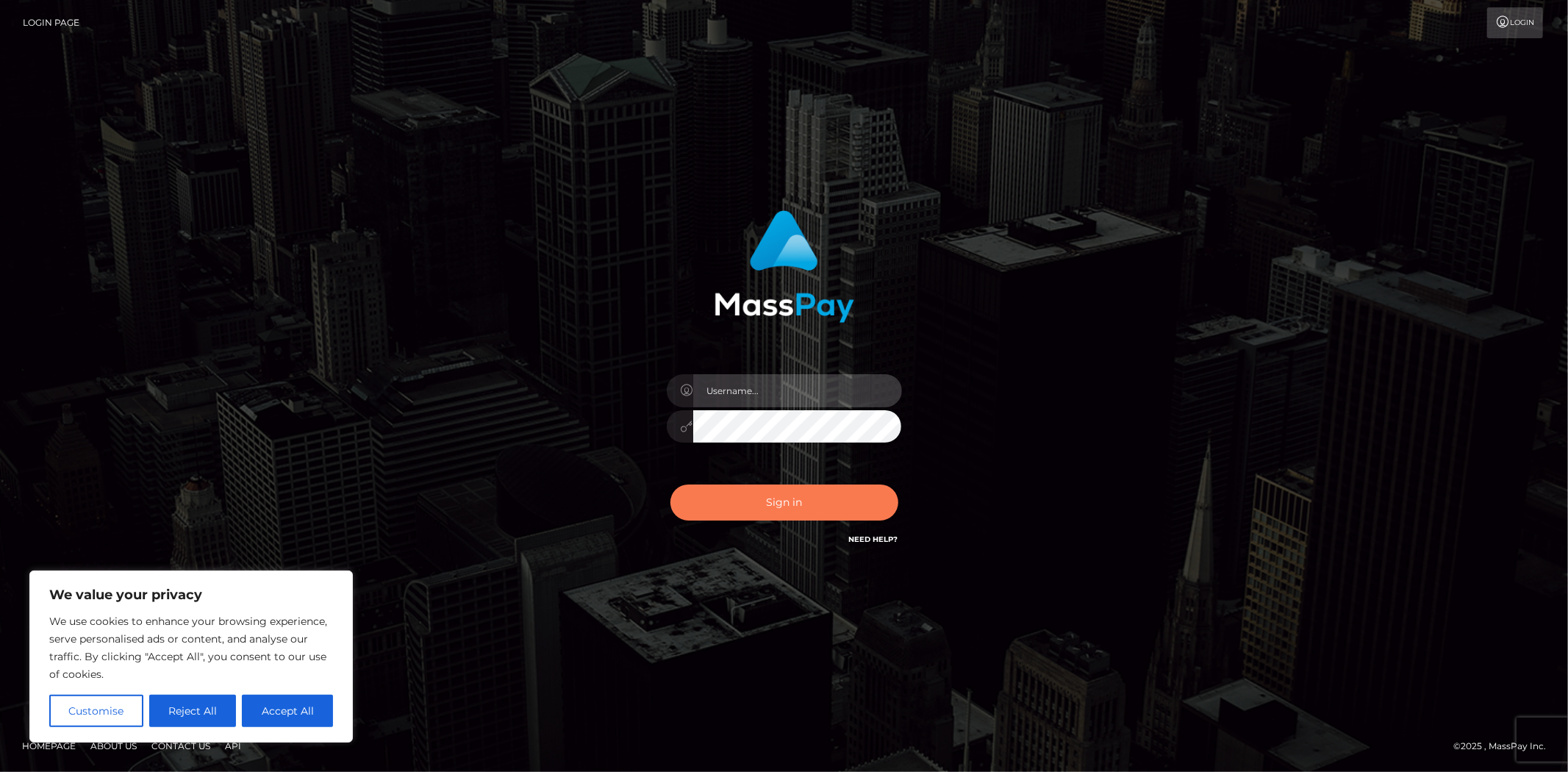
type input "MJSamelo"
click at [811, 502] on button "Sign in" at bounding box center [784, 503] width 228 height 36
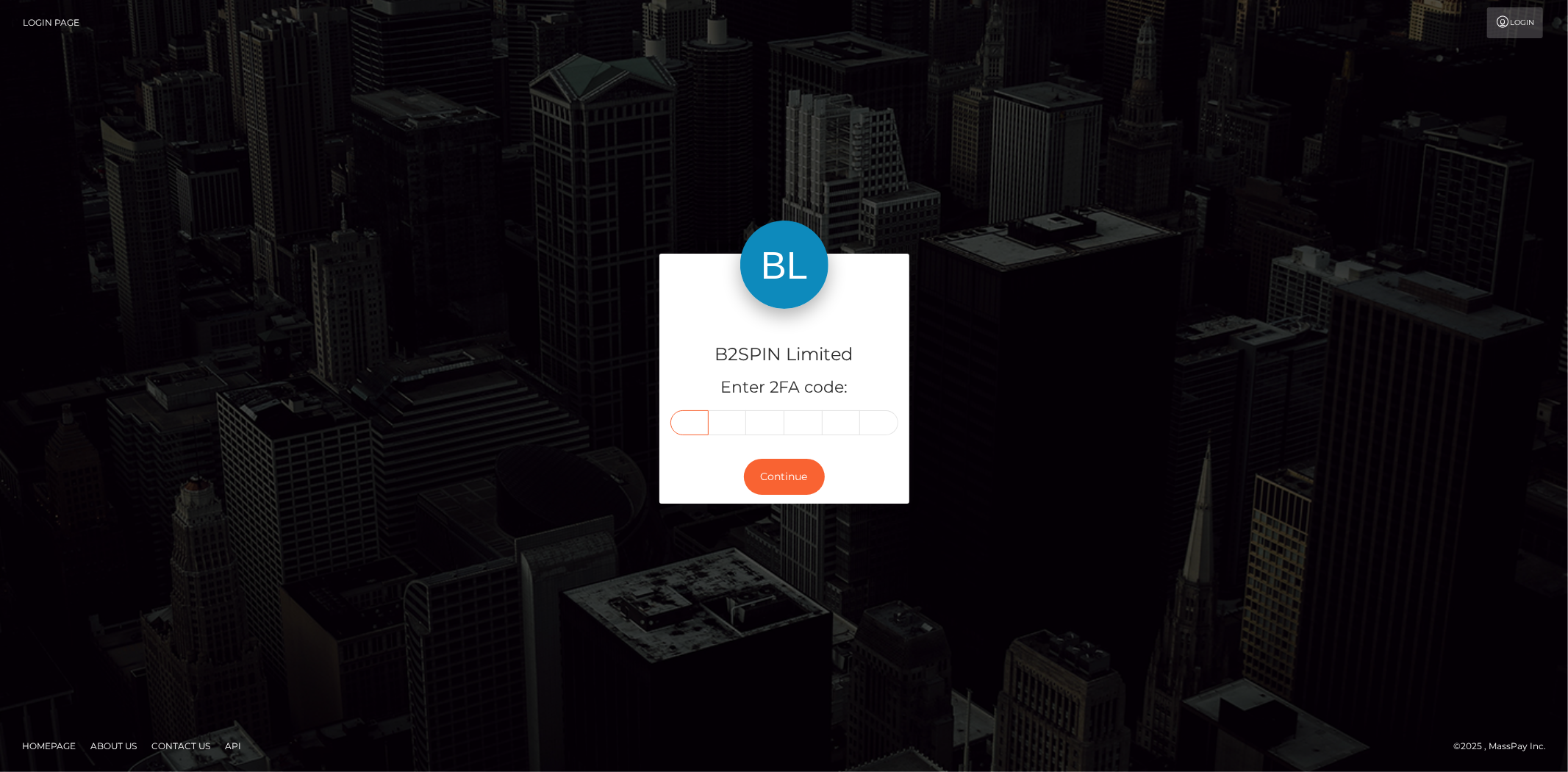
drag, startPoint x: 689, startPoint y: 424, endPoint x: 777, endPoint y: 445, distance: 90.5
click at [689, 424] on input "text" at bounding box center [689, 422] width 39 height 25
type input "0"
type input "5"
type input "7"
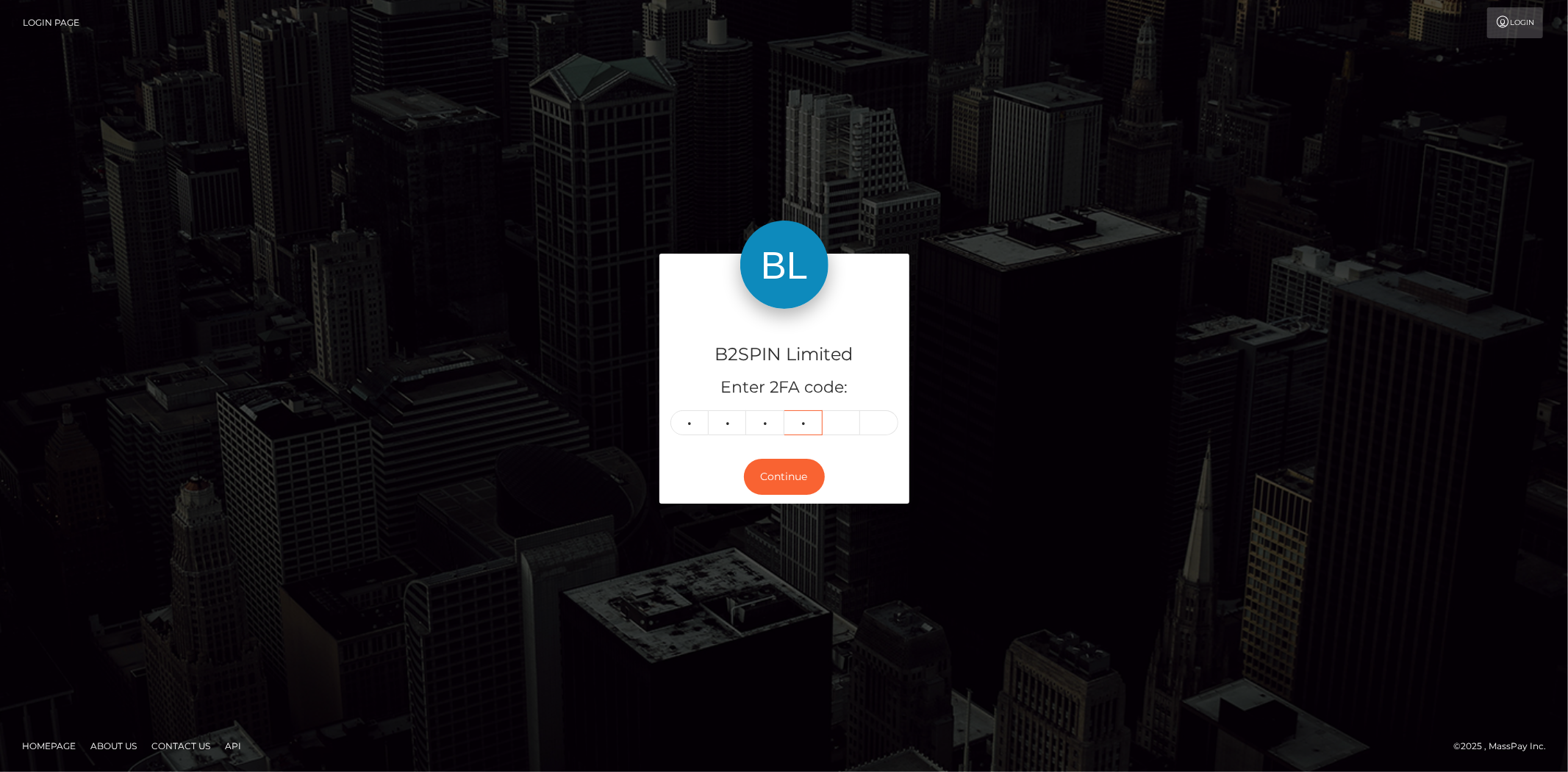
type input "0"
type input "1"
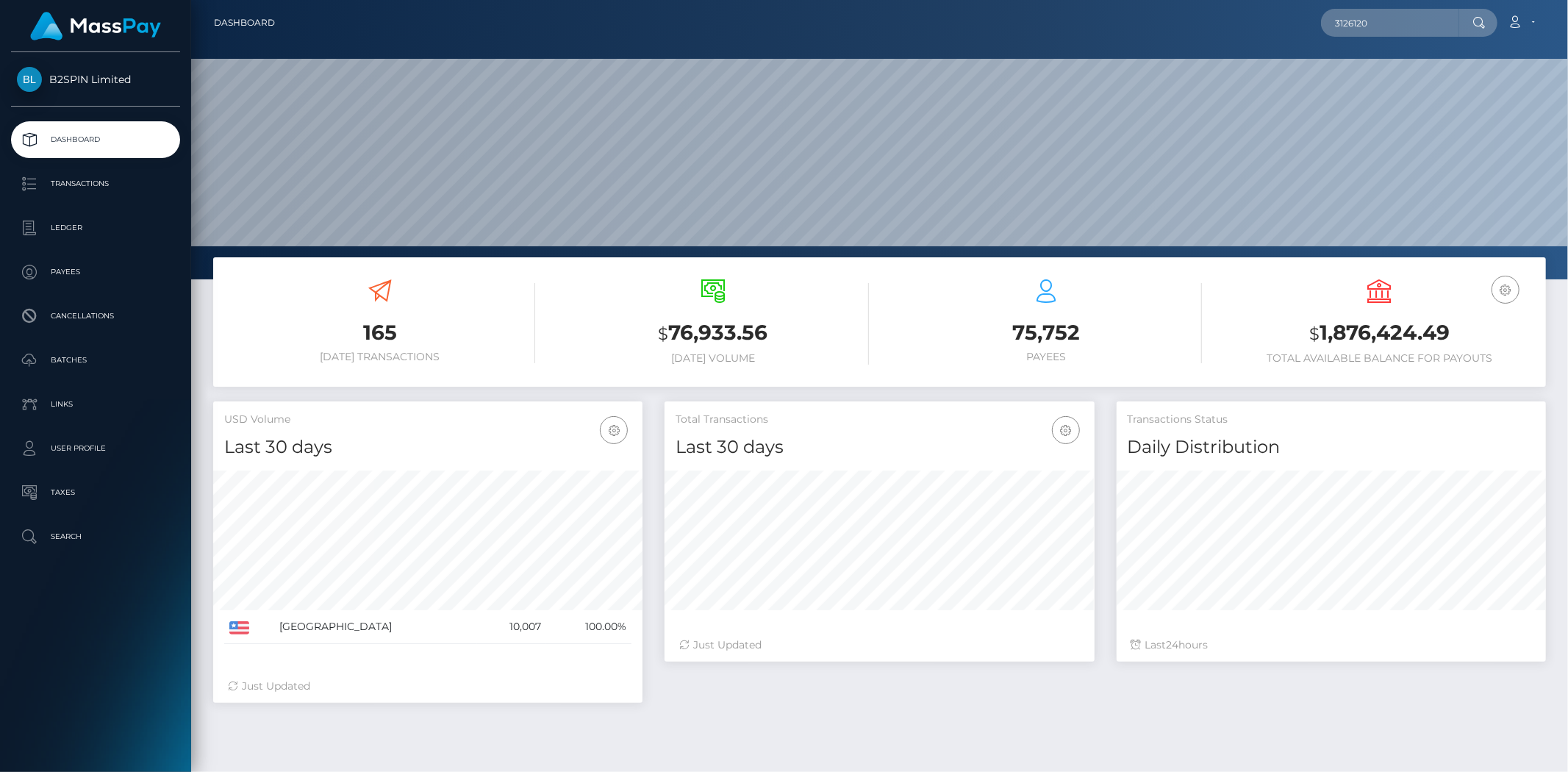
scroll to position [261, 430]
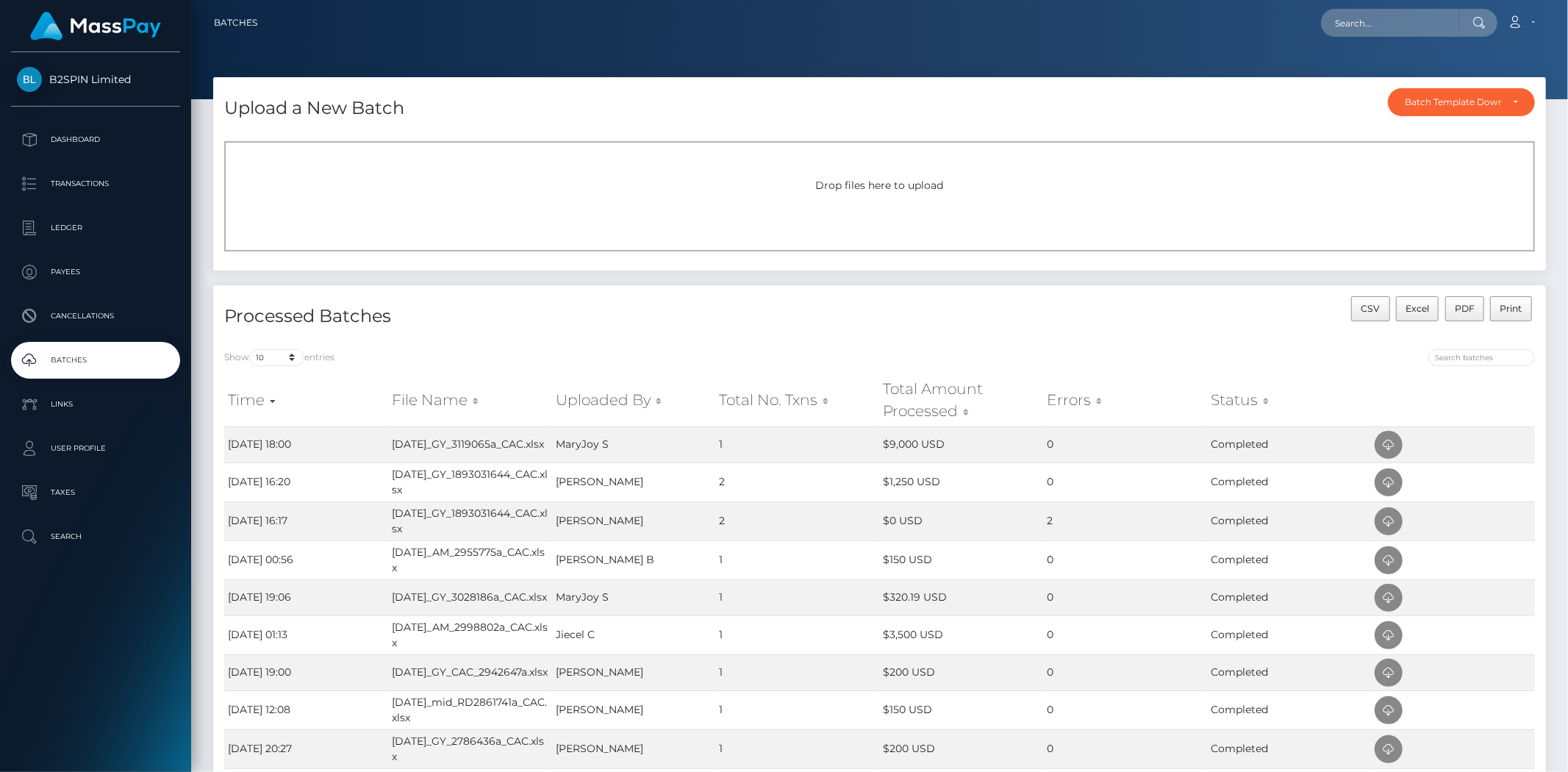
click at [853, 248] on div "Drop files here to upload" at bounding box center [879, 196] width 1311 height 110
click at [1328, 383] on th "Status" at bounding box center [1289, 400] width 164 height 52
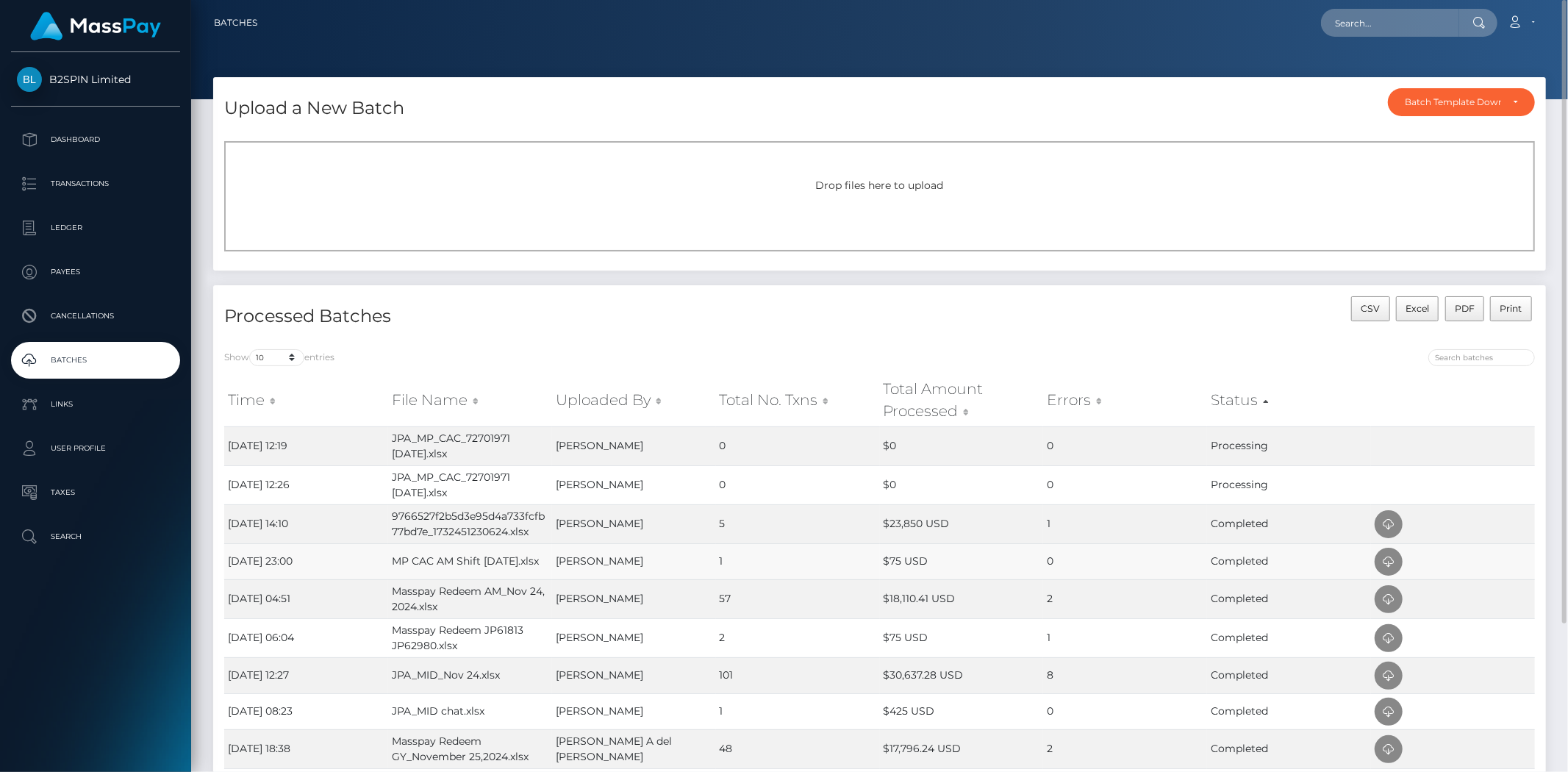
scroll to position [163, 0]
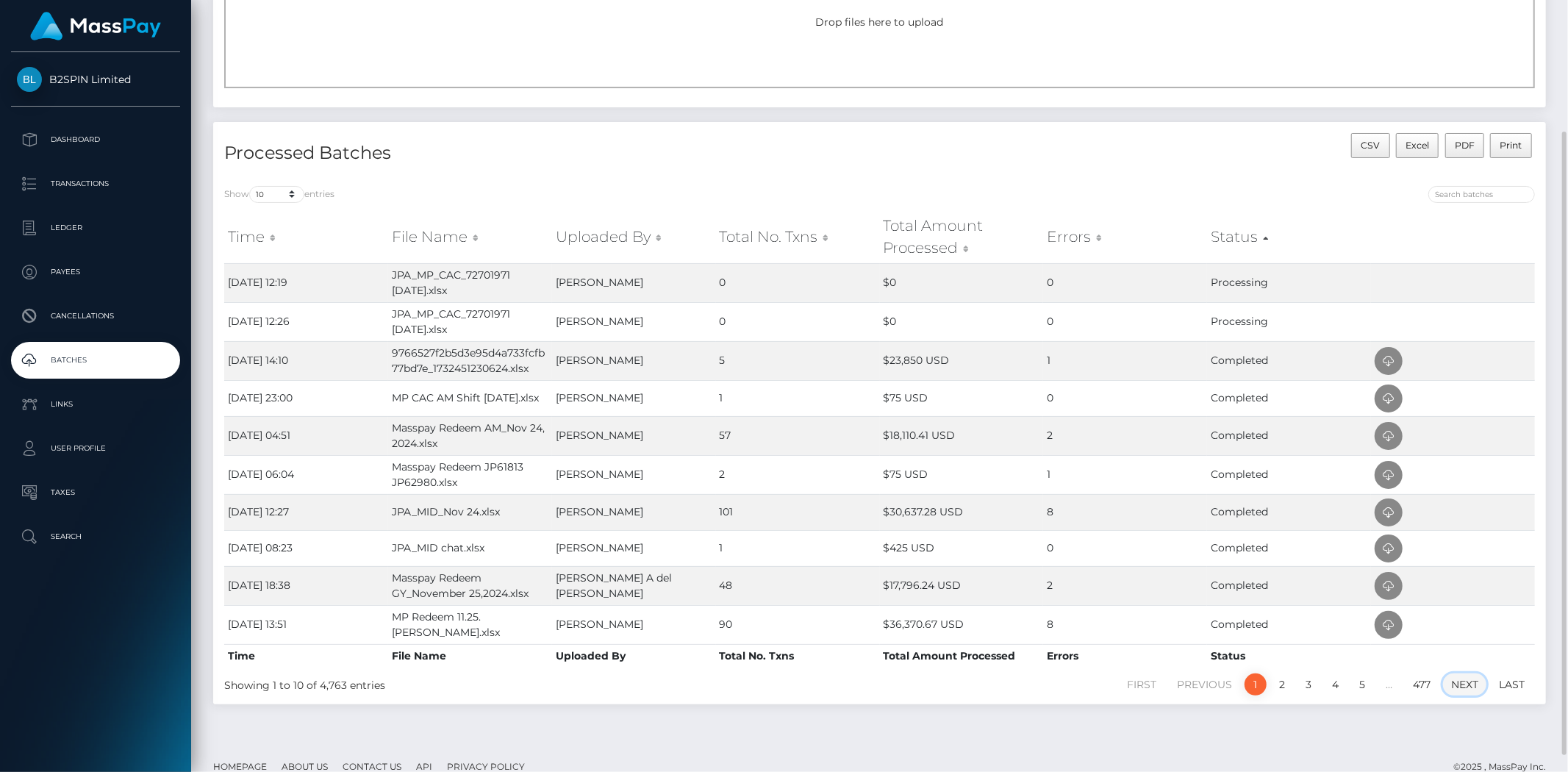
click at [1456, 688] on link "Next" at bounding box center [1464, 684] width 43 height 22
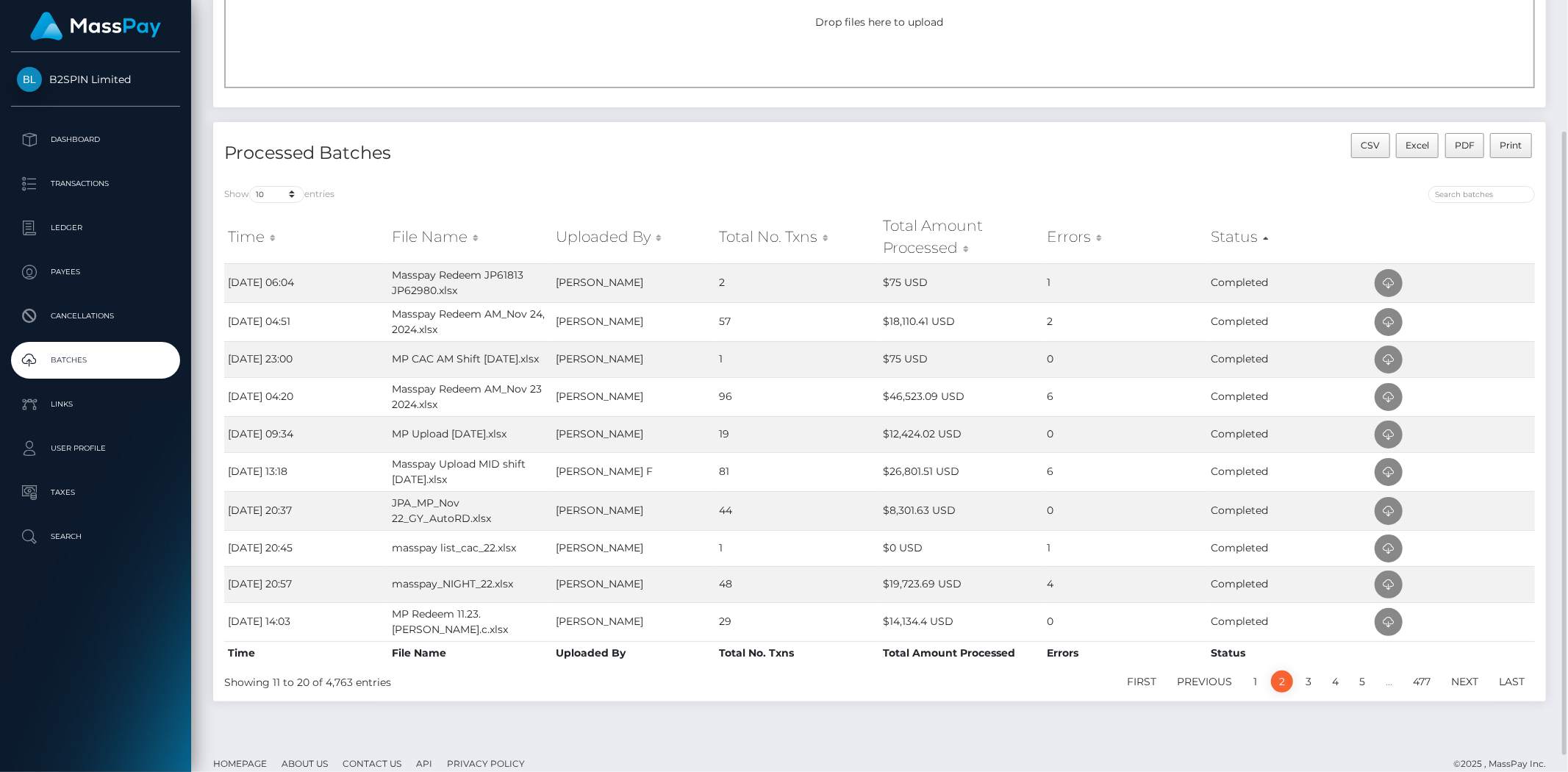
click at [1123, 754] on footer "Homepage About Us Contact Us API Privacy Policy © 2025 , MassPay Inc." at bounding box center [879, 764] width 1377 height 51
click at [1503, 682] on link "Last" at bounding box center [1511, 681] width 42 height 22
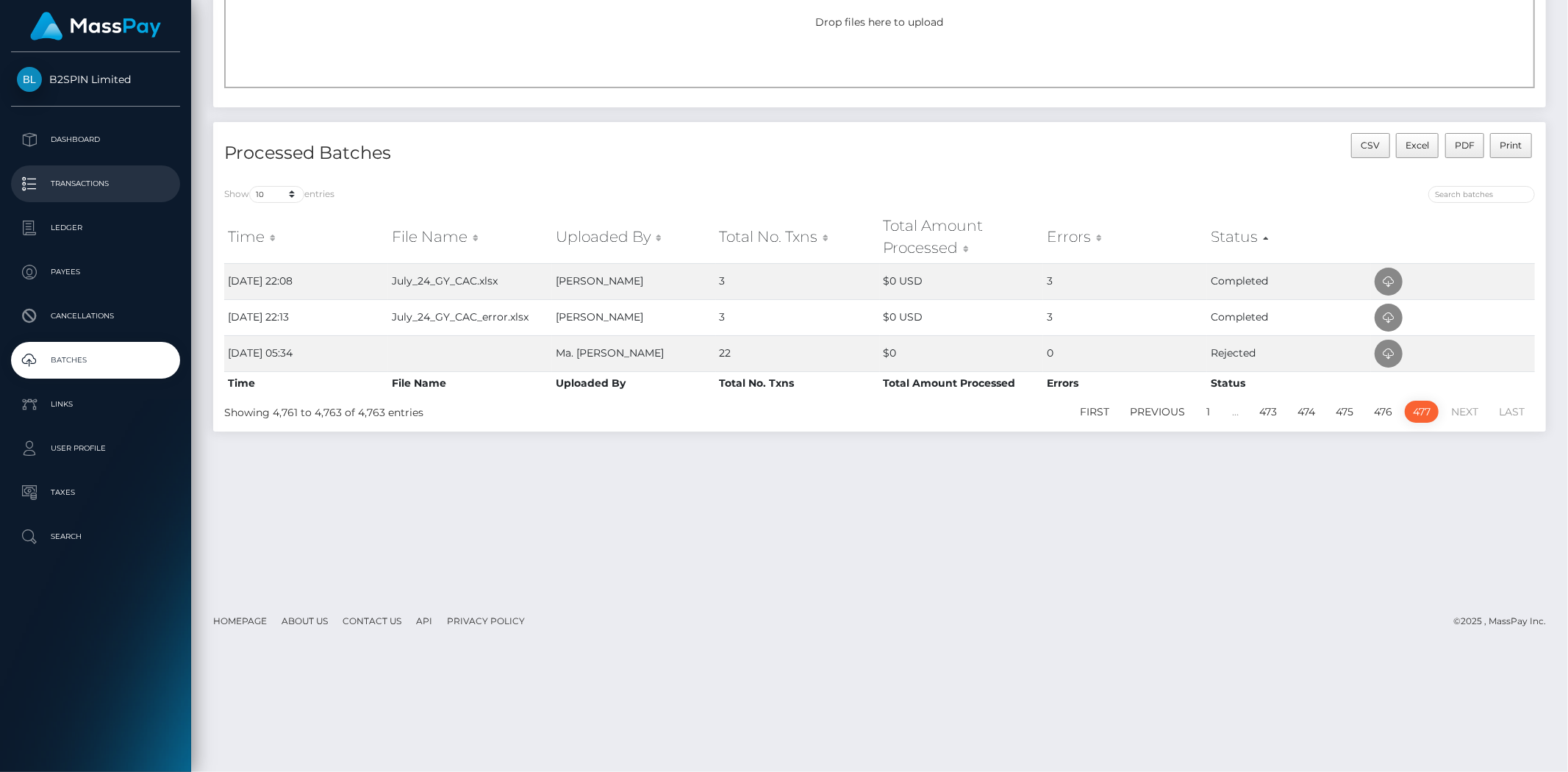
drag, startPoint x: 101, startPoint y: 174, endPoint x: 107, endPoint y: 224, distance: 50.4
click at [101, 175] on p "Transactions" at bounding box center [95, 184] width 157 height 22
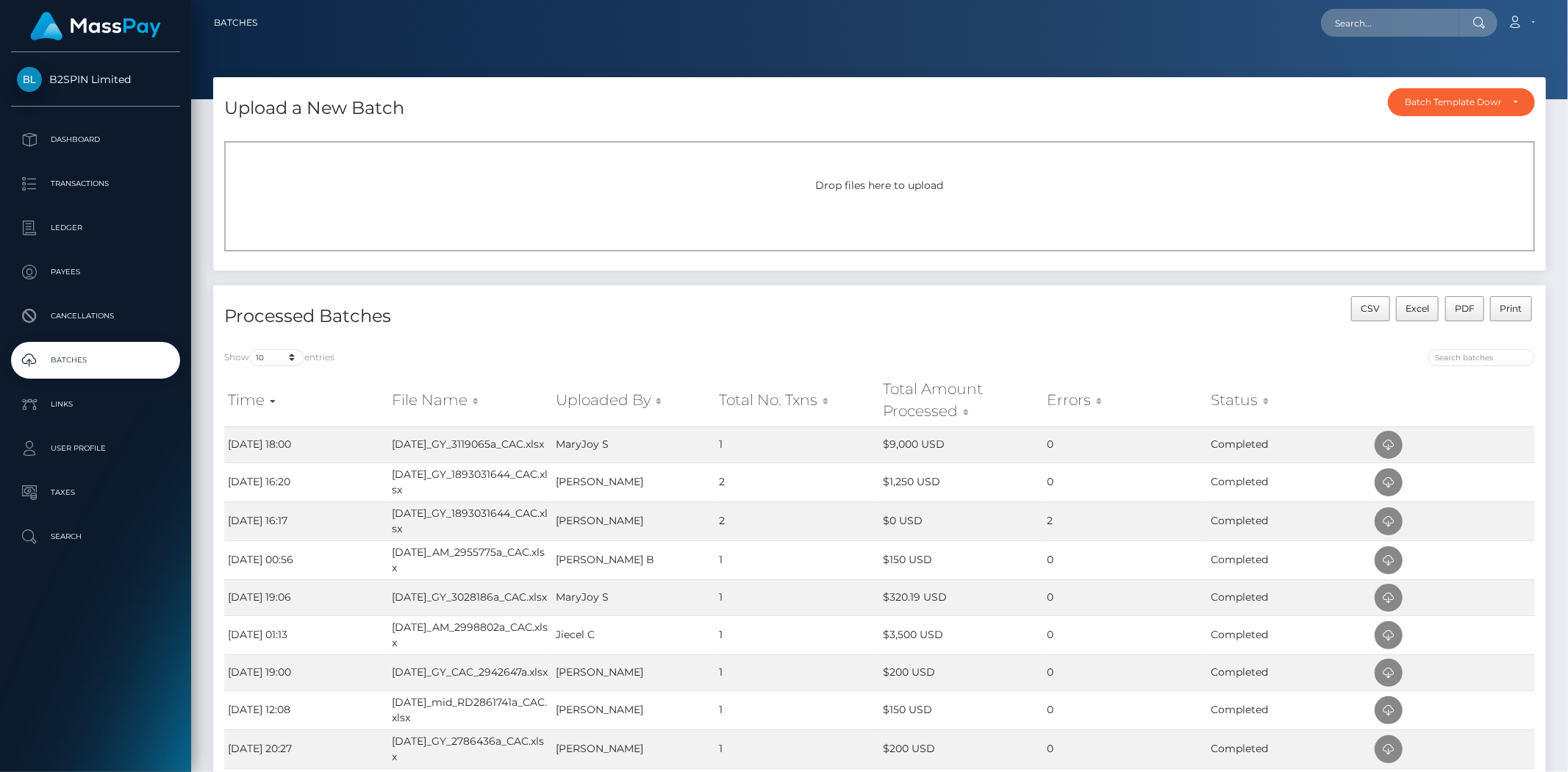
scroll to position [184, 0]
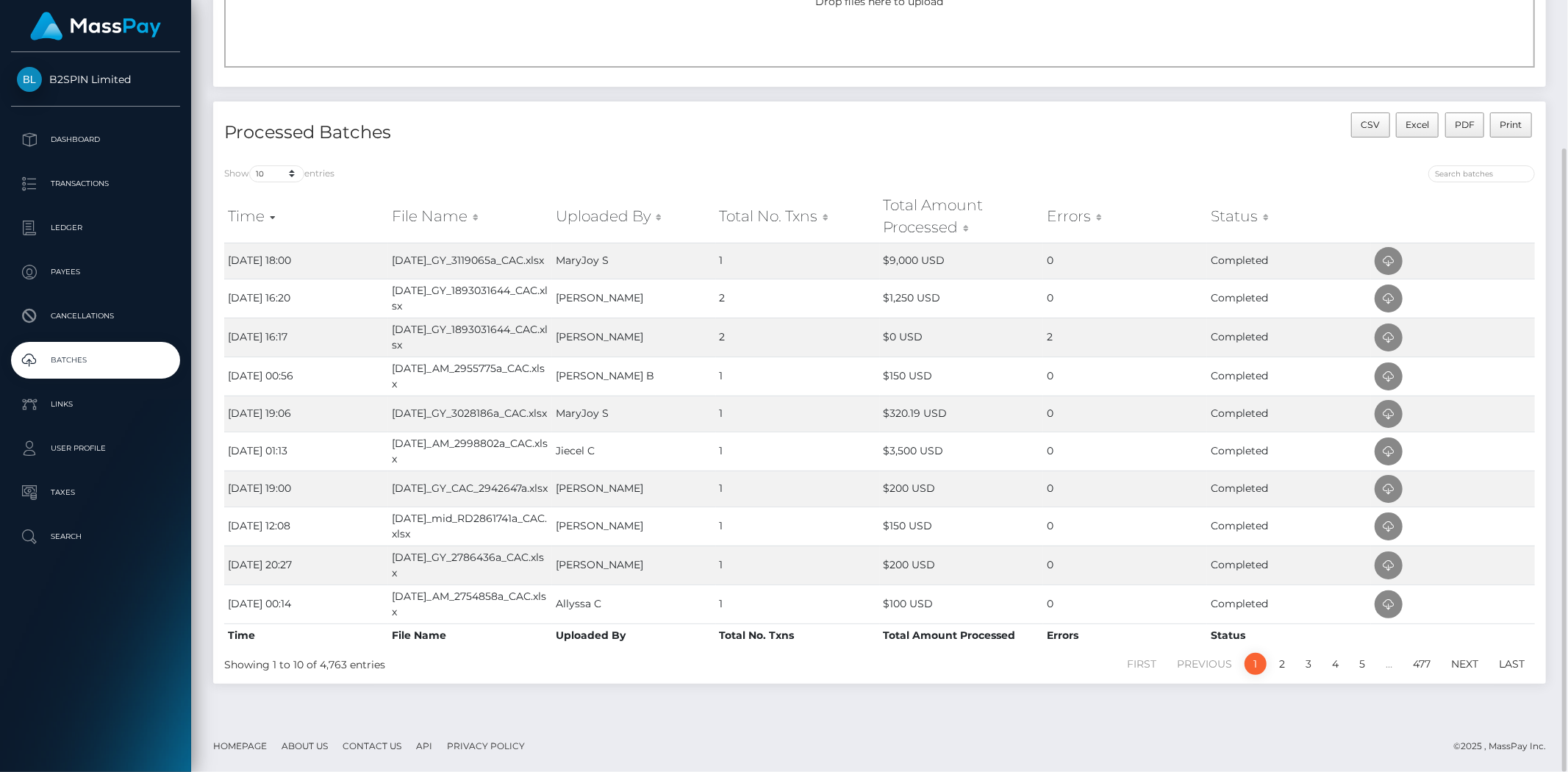
click at [1237, 705] on div "Upload a New Batch Batch Template Download AED payout ARS payout AUD payout BRL…" at bounding box center [879, 307] width 1377 height 827
click at [1388, 299] on icon at bounding box center [1388, 299] width 17 height 18
